Goal: Task Accomplishment & Management: Manage account settings

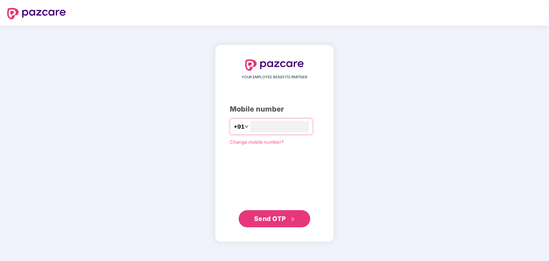
type input "**********"
click at [278, 222] on span "Send OTP" at bounding box center [270, 219] width 32 height 8
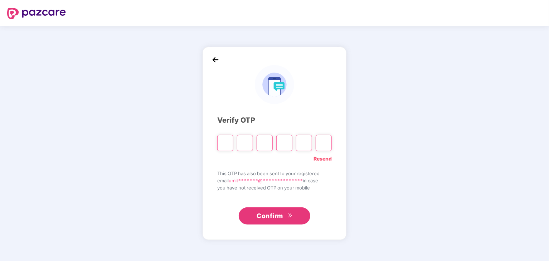
type input "*"
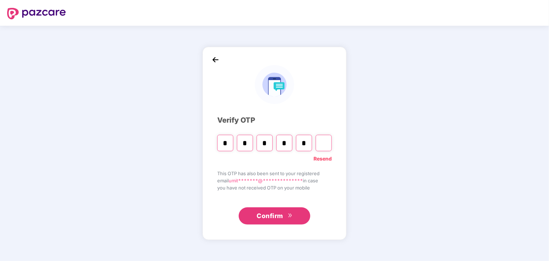
type input "*"
